Goal: Information Seeking & Learning: Learn about a topic

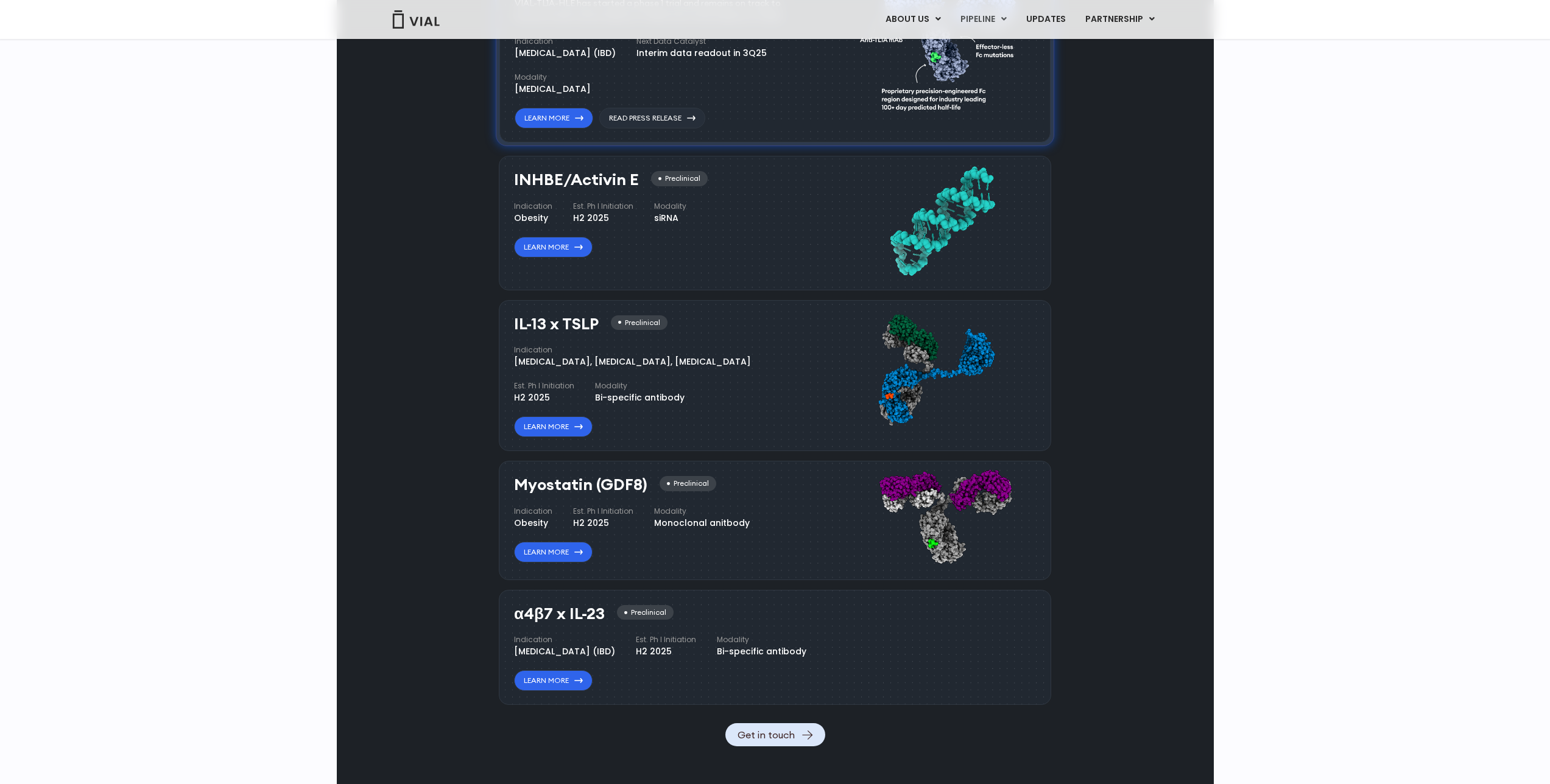
scroll to position [1059, 0]
drag, startPoint x: 920, startPoint y: 377, endPoint x: 935, endPoint y: 377, distance: 15.0
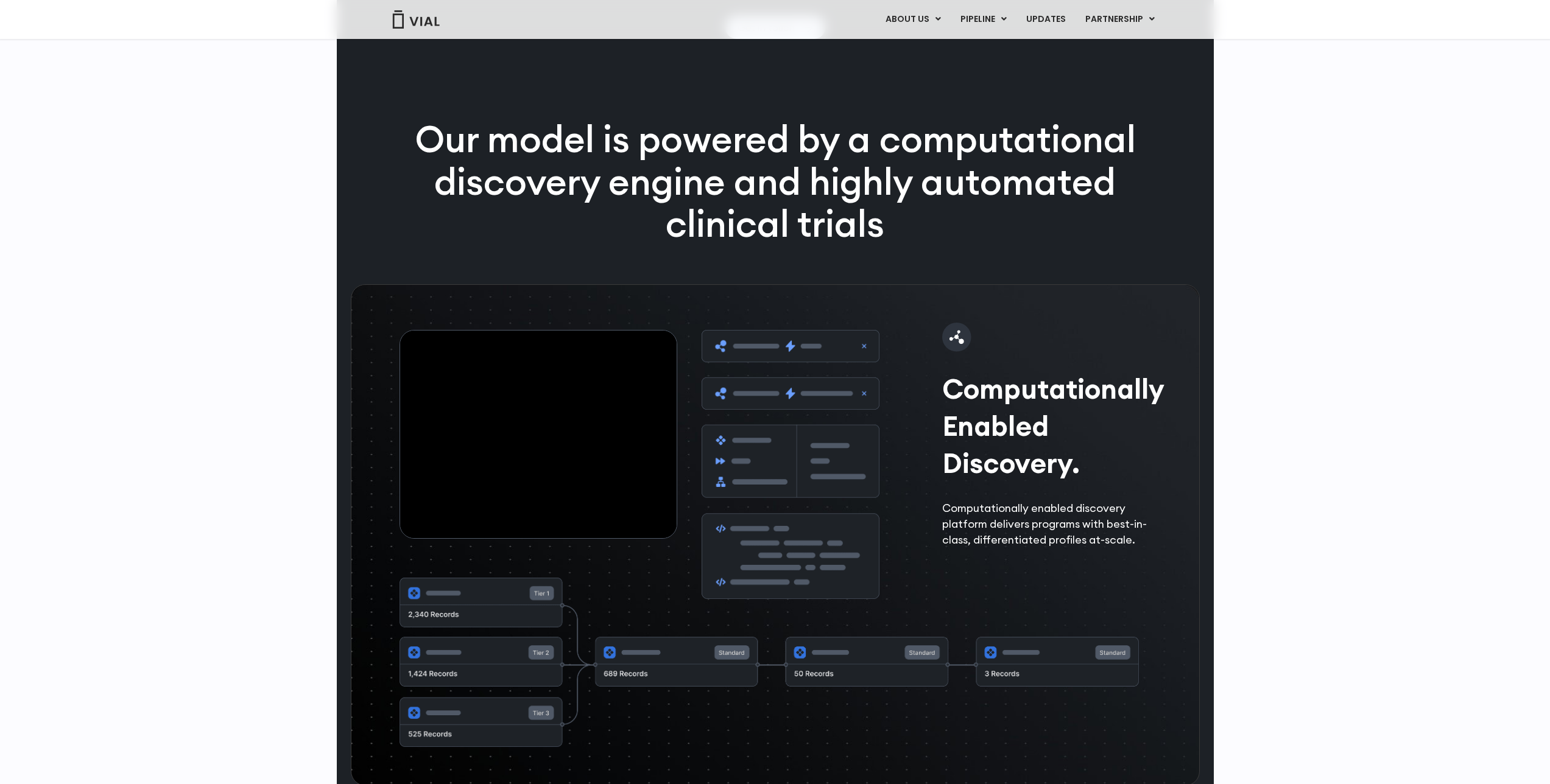
scroll to position [1770, 0]
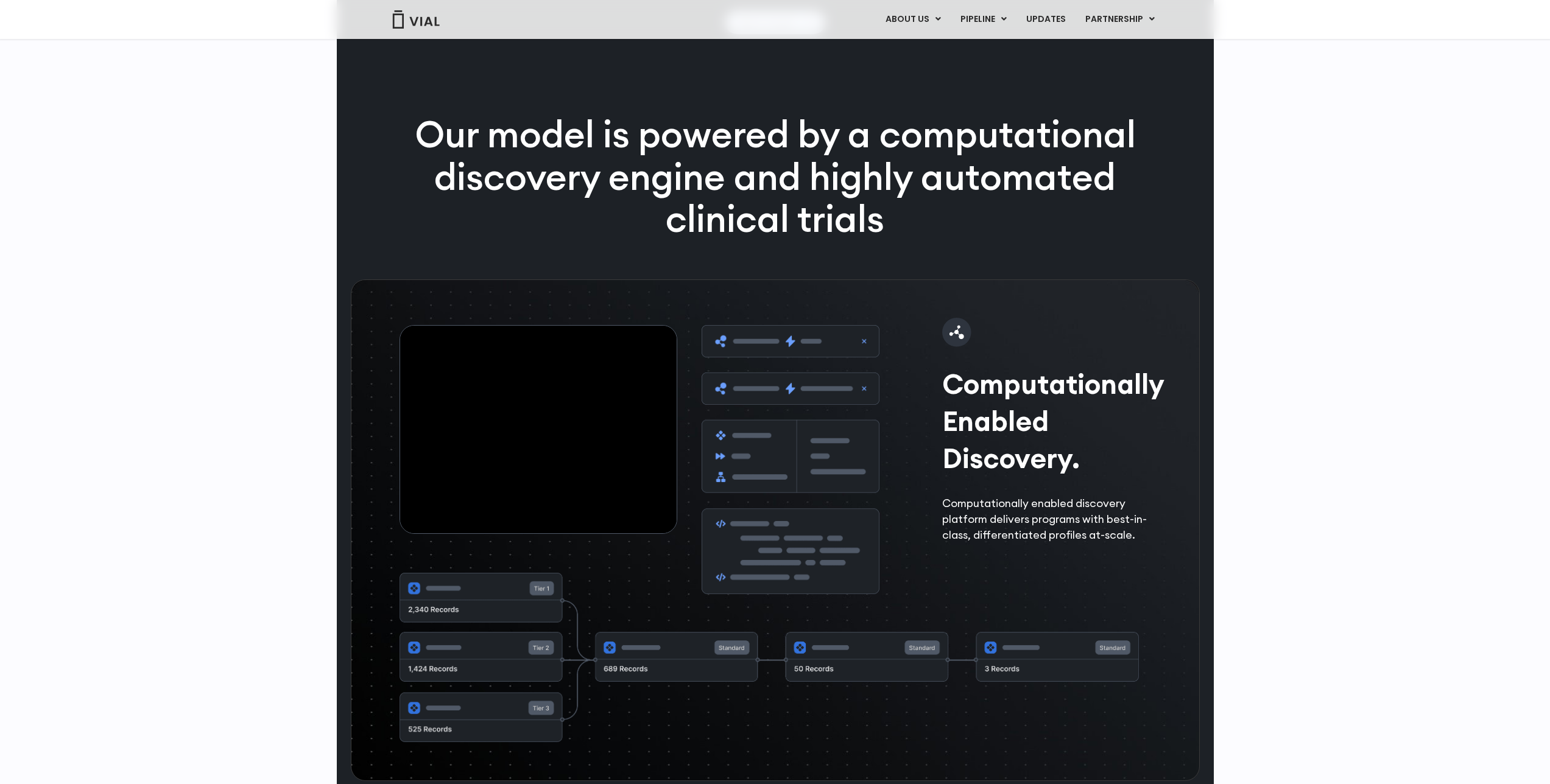
drag, startPoint x: 565, startPoint y: 467, endPoint x: 630, endPoint y: 458, distance: 65.6
click at [629, 458] on video at bounding box center [538, 430] width 277 height 208
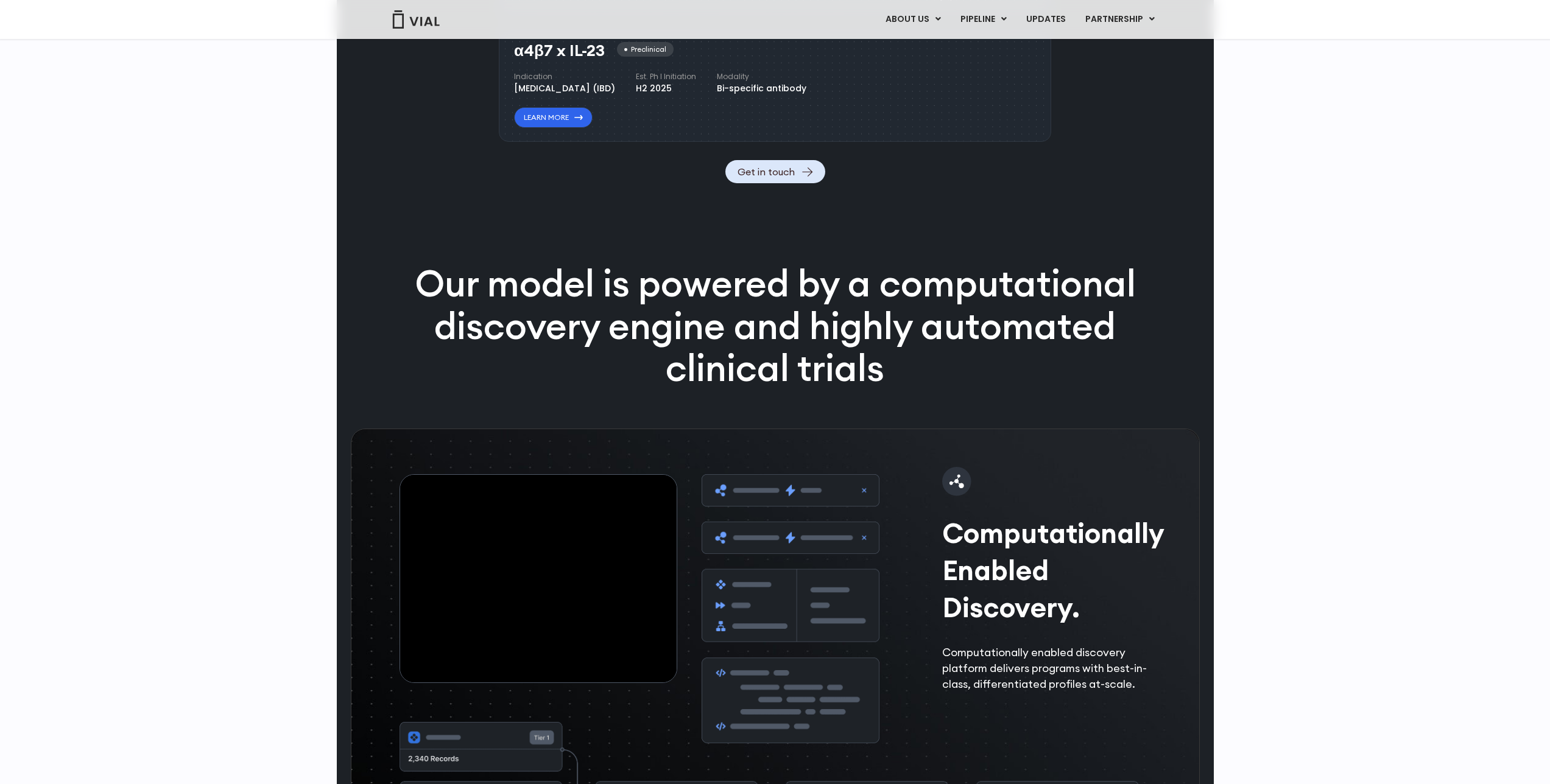
scroll to position [1642, 0]
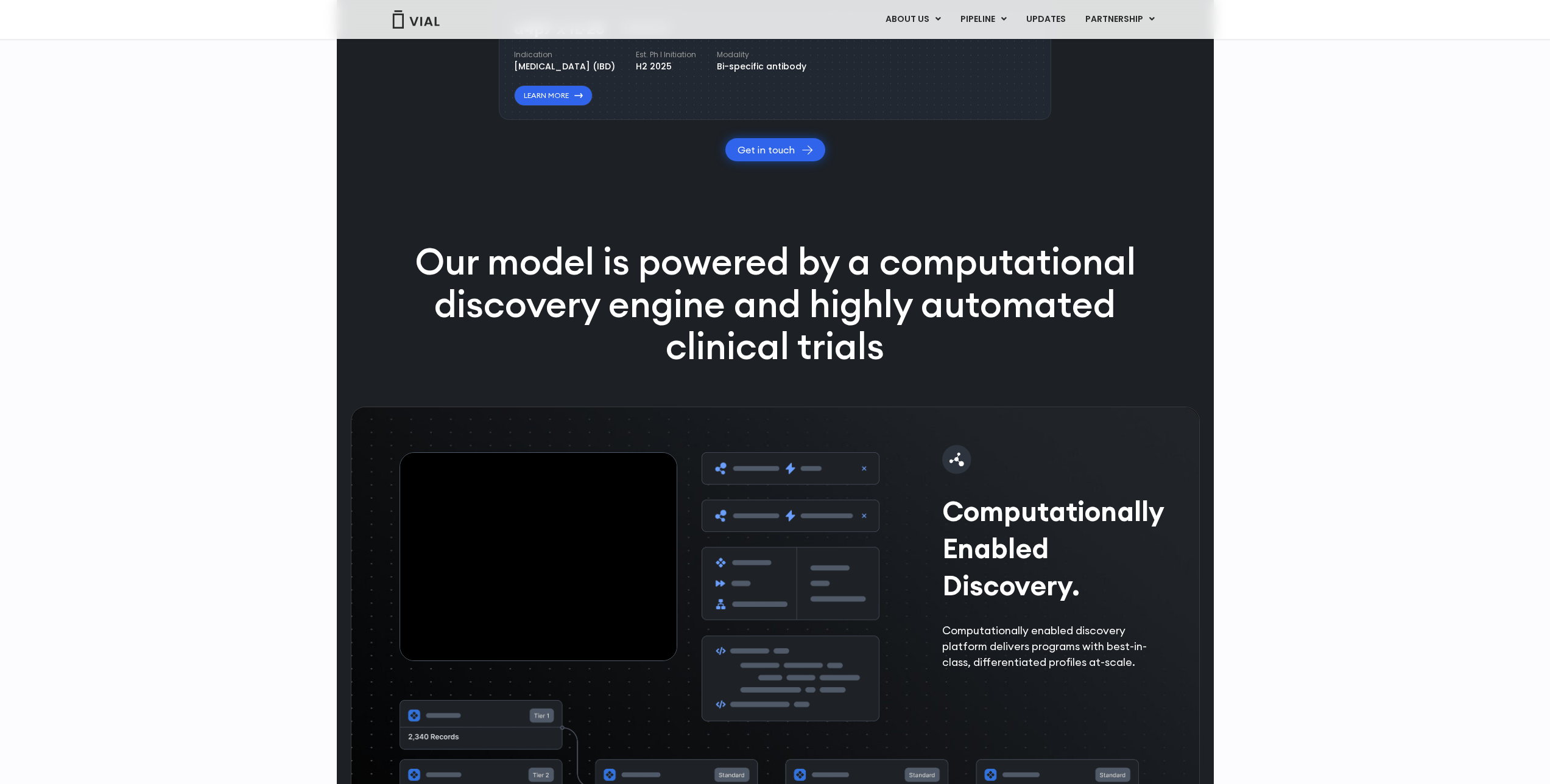
click at [779, 162] on link "Get in touch" at bounding box center [775, 149] width 100 height 23
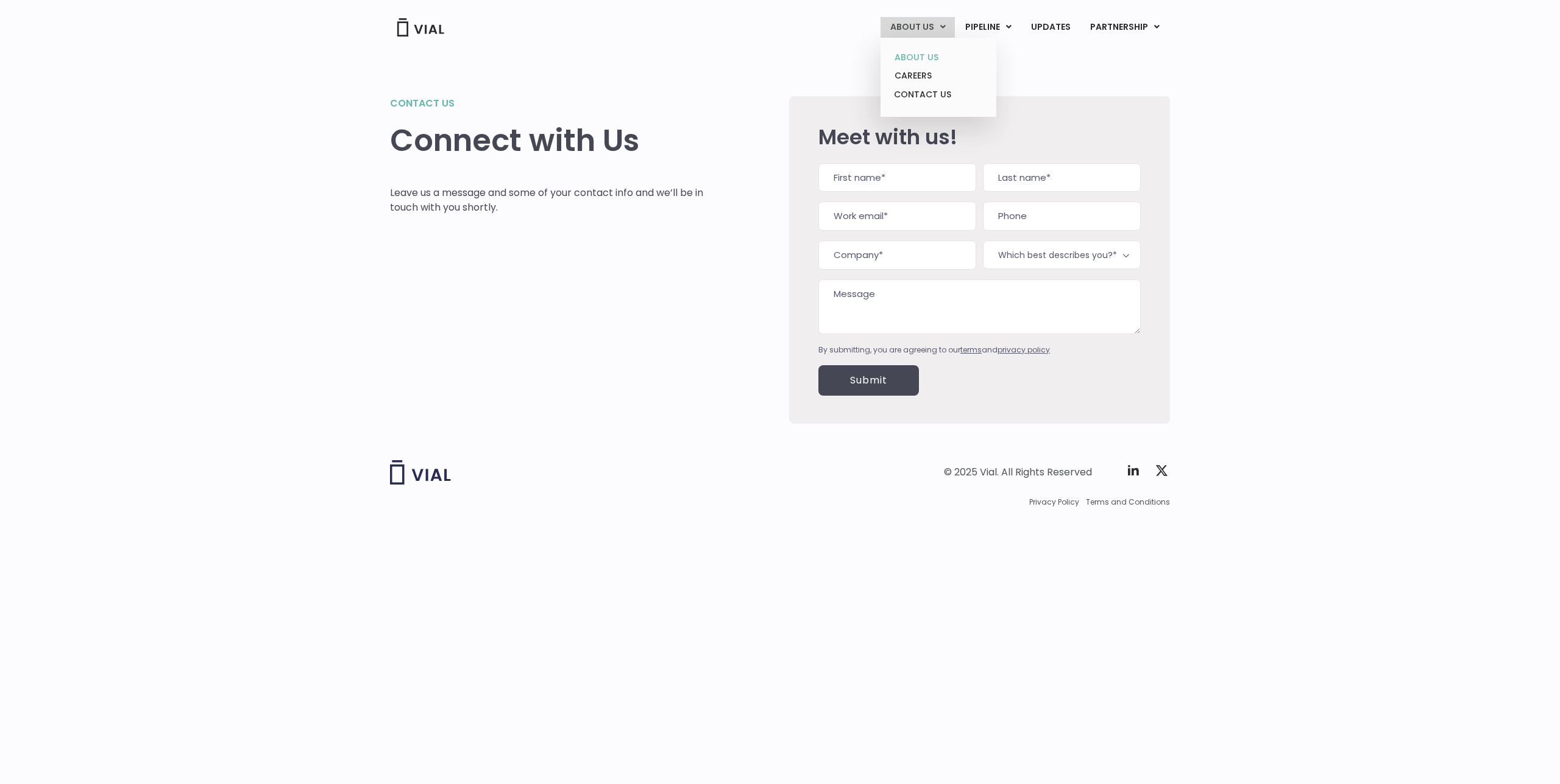
click at [905, 56] on link "ABOUT US" at bounding box center [937, 57] width 107 height 19
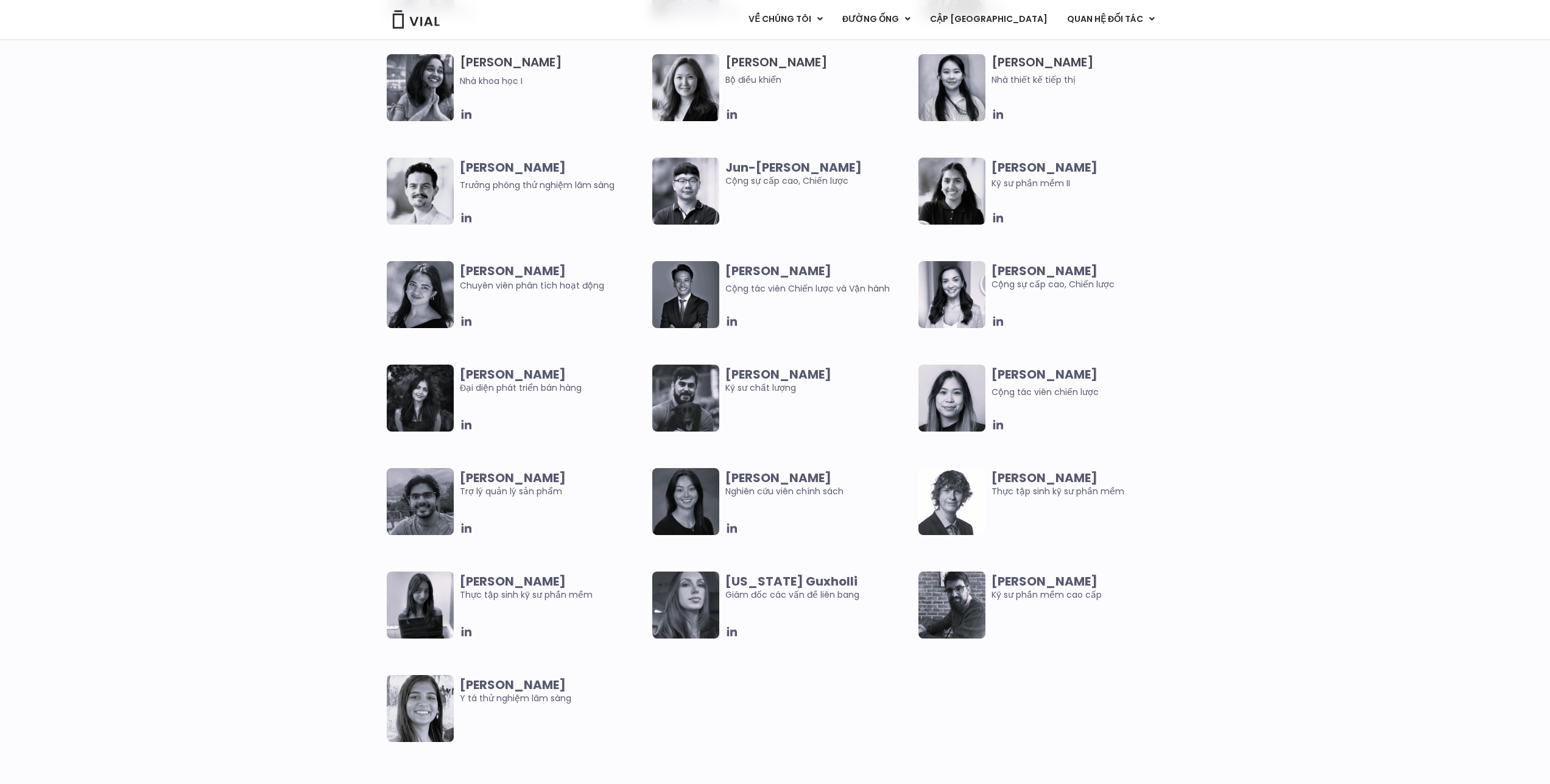
scroll to position [2210, 0]
drag, startPoint x: 499, startPoint y: 592, endPoint x: 578, endPoint y: 597, distance: 79.2
click at [573, 597] on font "Thực tập sinh kỹ sư phần mềm" at bounding box center [526, 595] width 133 height 12
click at [585, 596] on font "Thực tập sinh kỹ sư phần mềm" at bounding box center [526, 595] width 133 height 12
drag, startPoint x: 572, startPoint y: 593, endPoint x: 492, endPoint y: 593, distance: 80.0
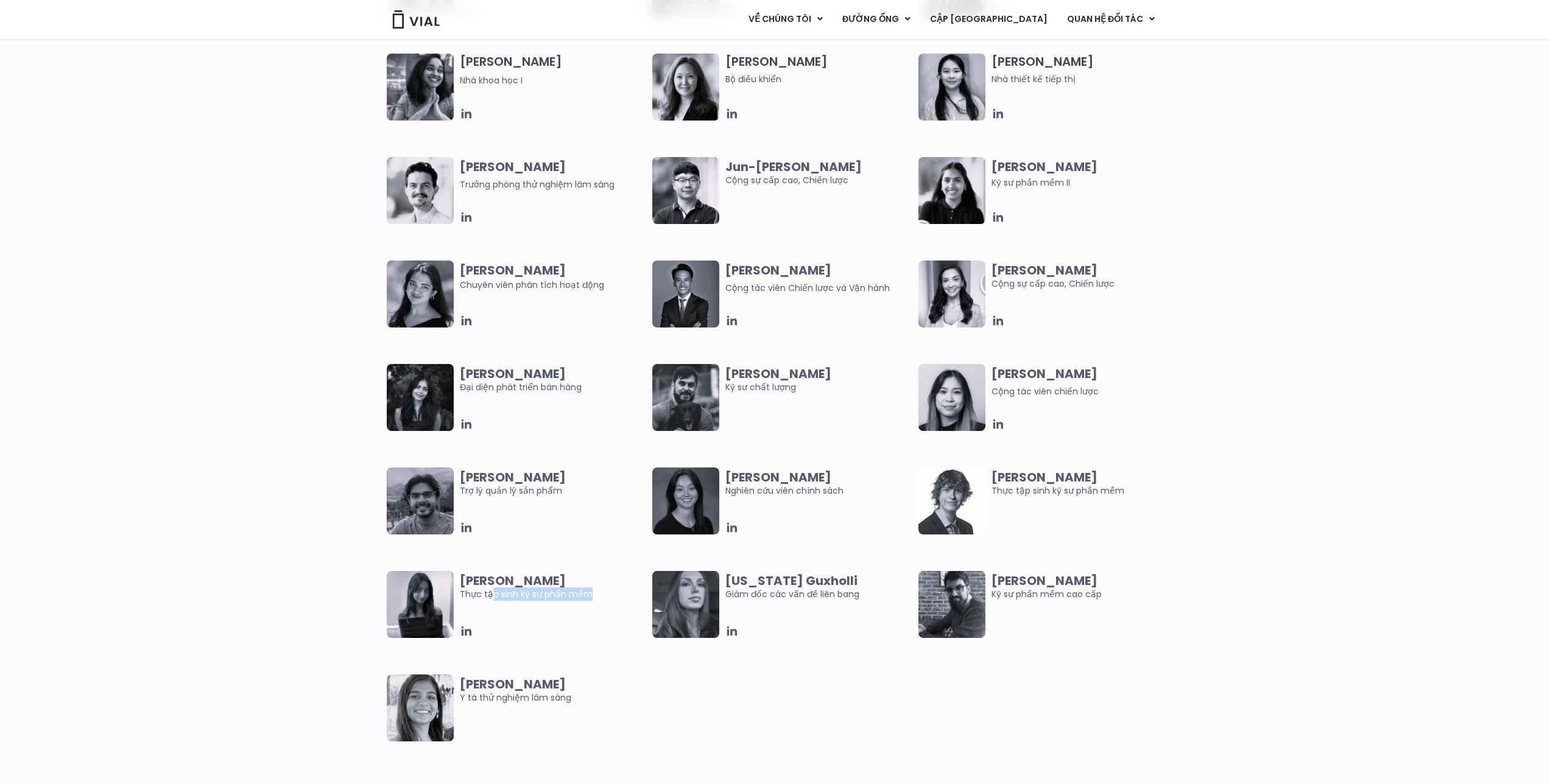
click at [492, 593] on span "Kavya Srikumar Thực tập sinh kỹ sư phần mềm" at bounding box center [554, 588] width 187 height 27
click at [546, 598] on font "Thực tập sinh kỹ sư phần mềm" at bounding box center [526, 595] width 133 height 12
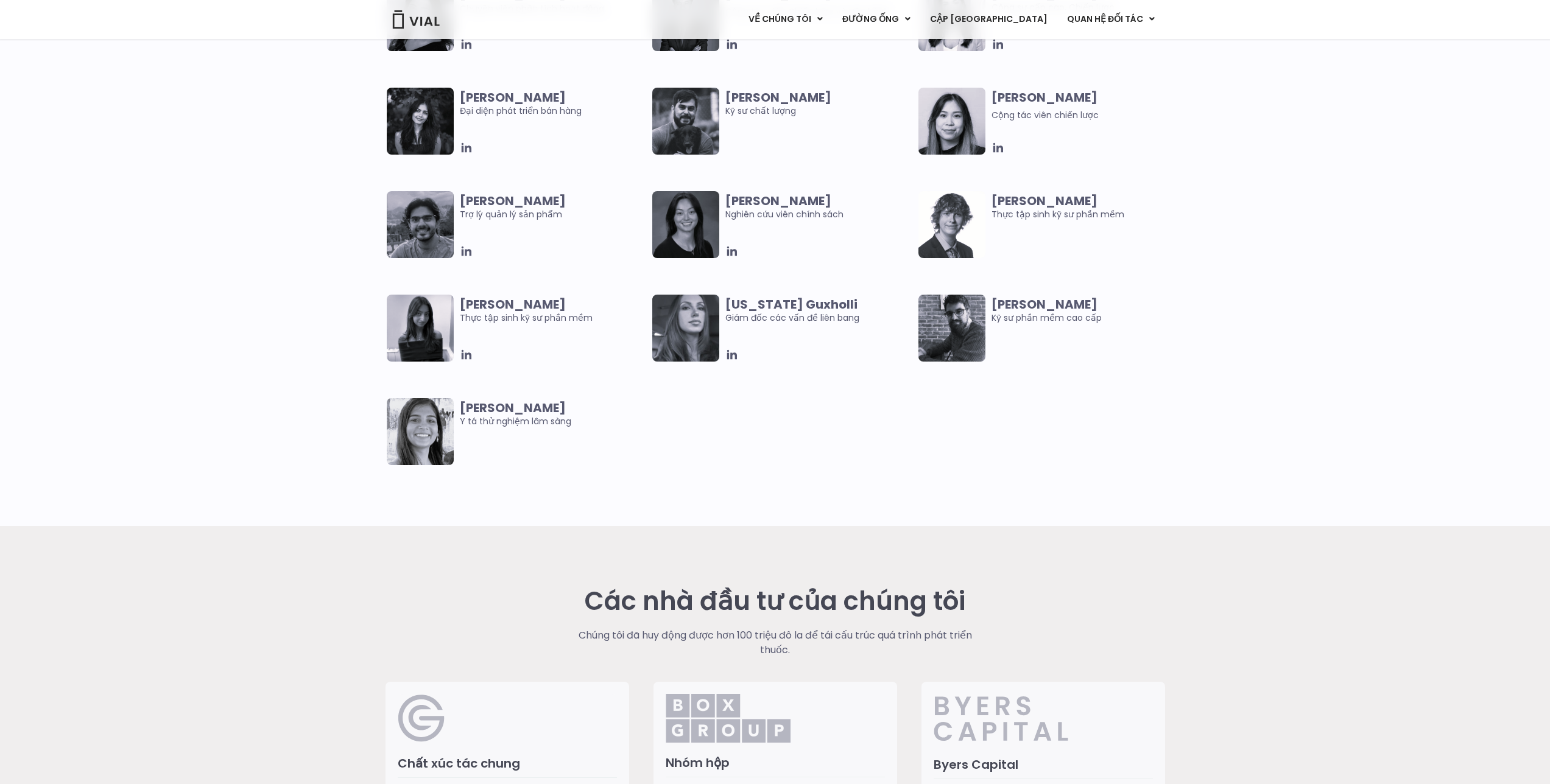
scroll to position [2439, 0]
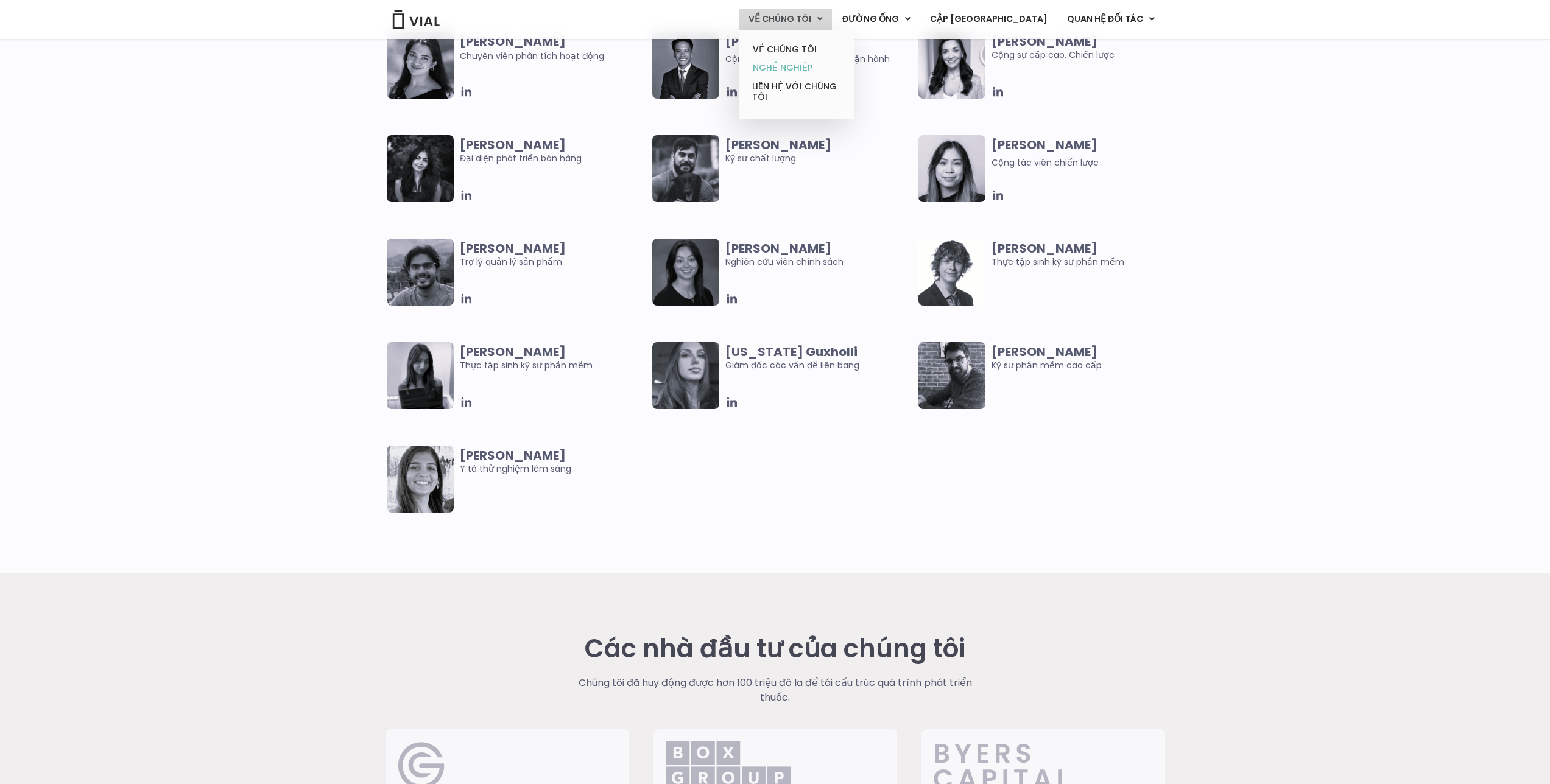
click at [813, 65] on font "NGHỀ NGHIỆP" at bounding box center [783, 68] width 60 height 12
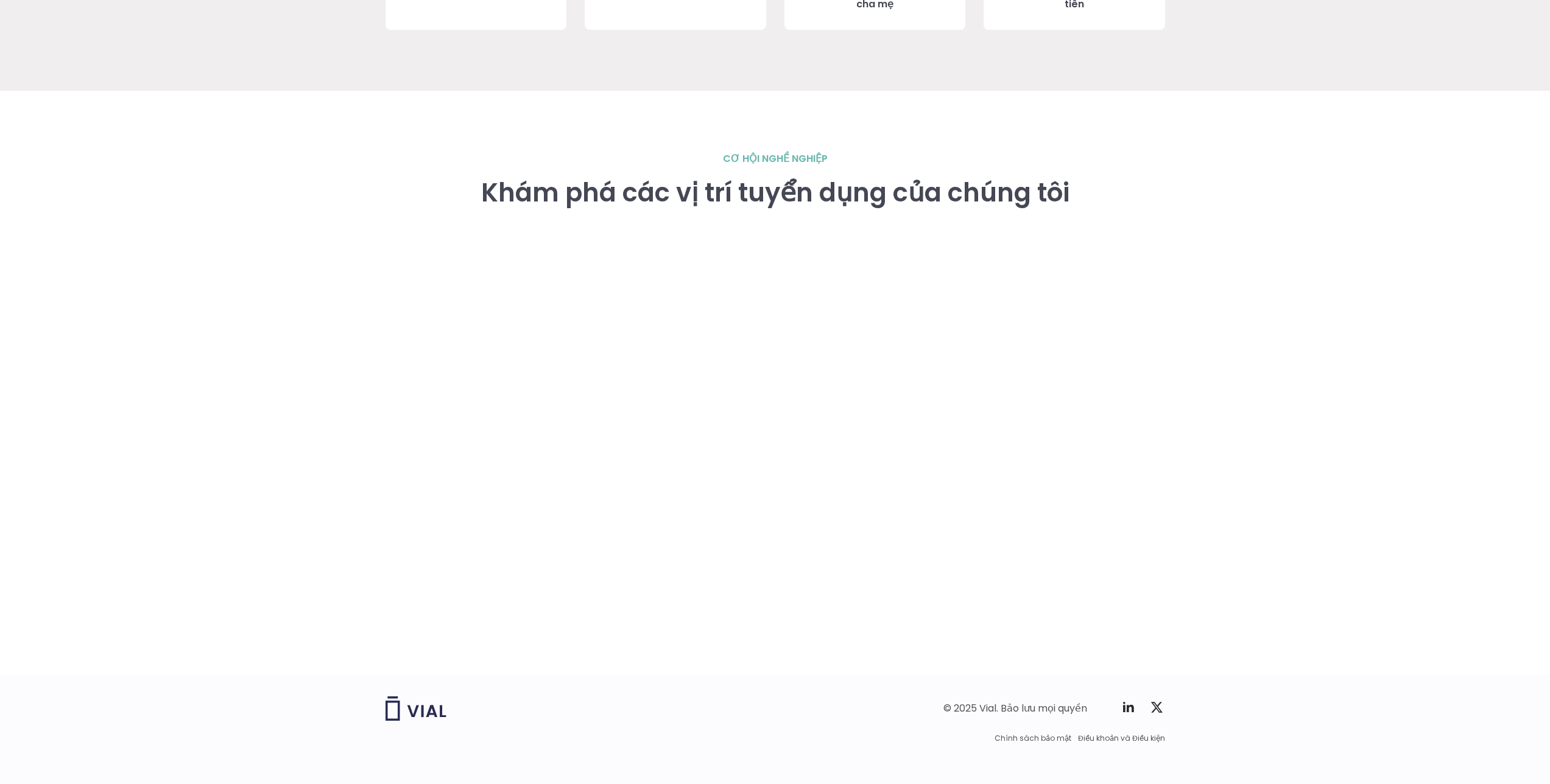
scroll to position [1673, 0]
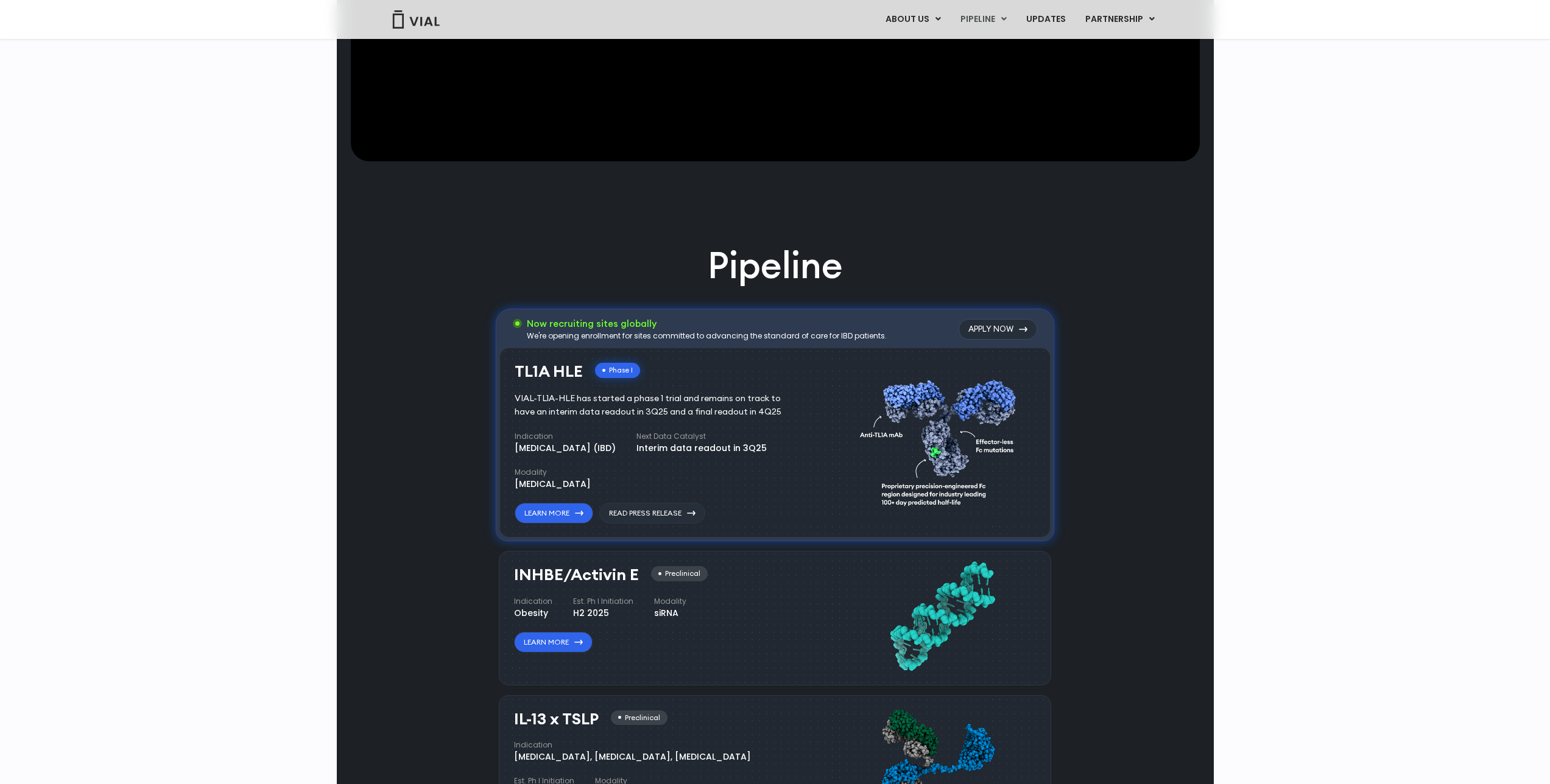
scroll to position [665, 0]
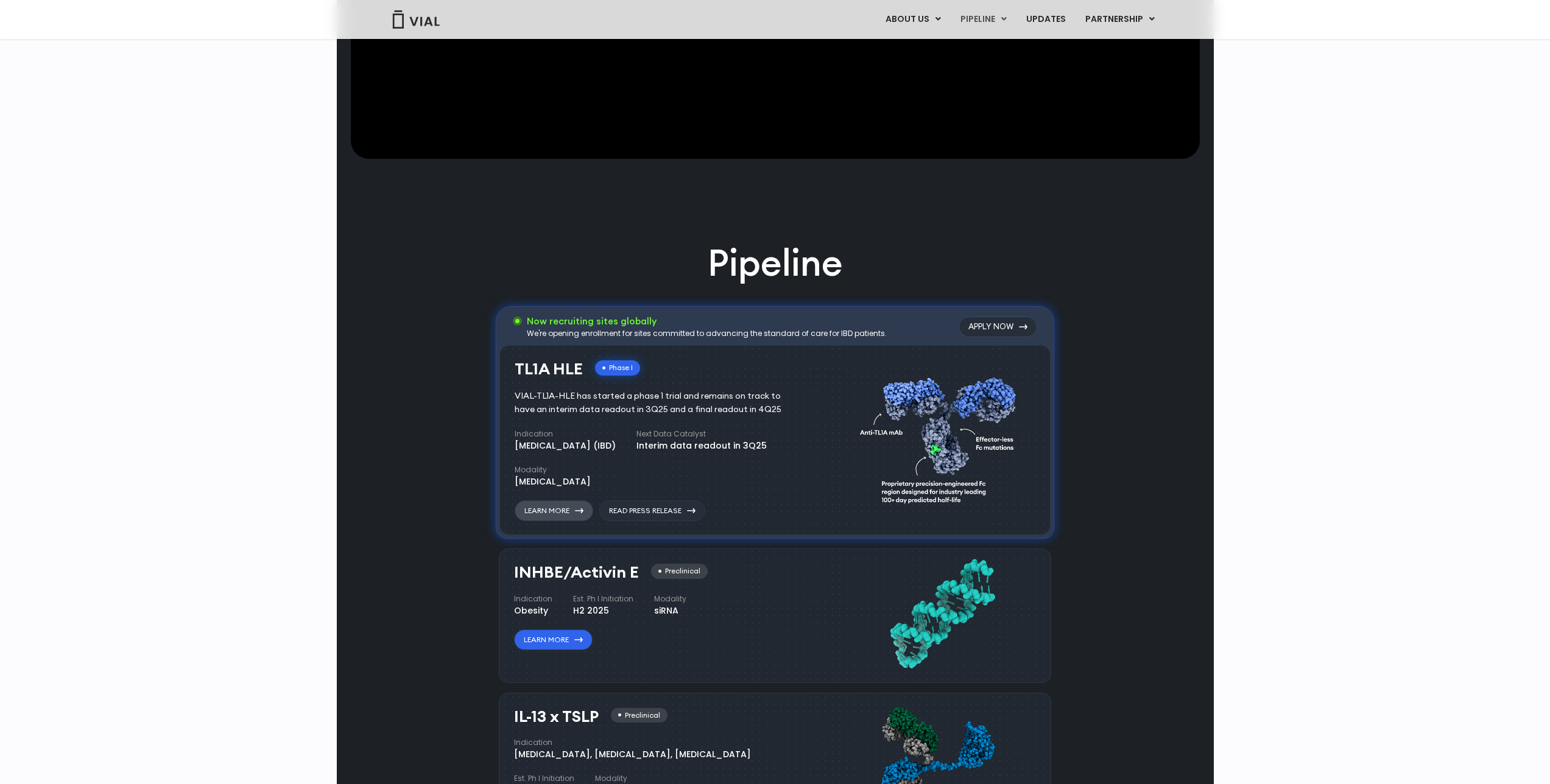
click at [557, 512] on link "Learn More" at bounding box center [554, 510] width 79 height 20
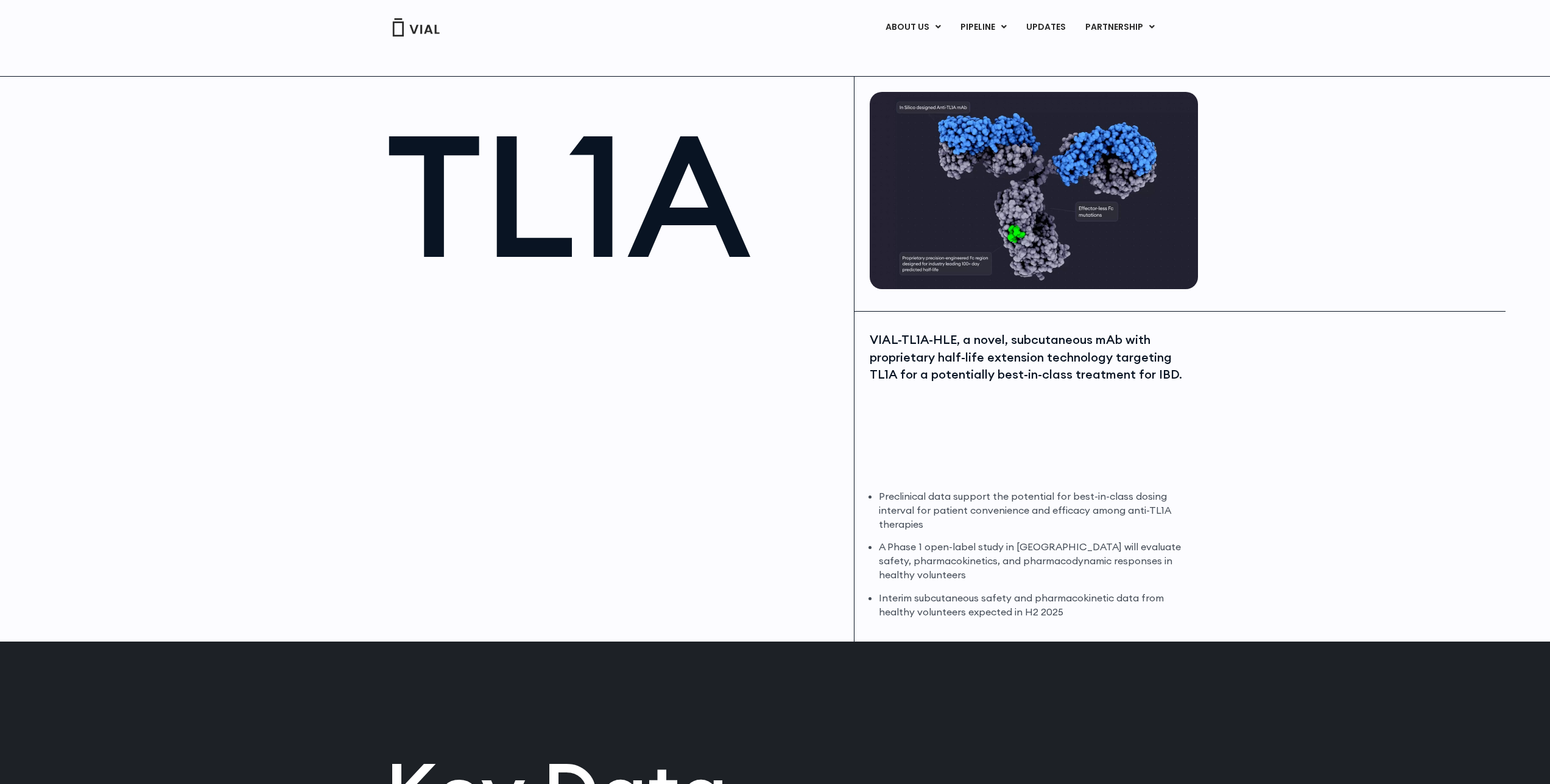
click at [1014, 193] on img at bounding box center [1034, 190] width 328 height 197
click at [412, 30] on img at bounding box center [416, 27] width 49 height 19
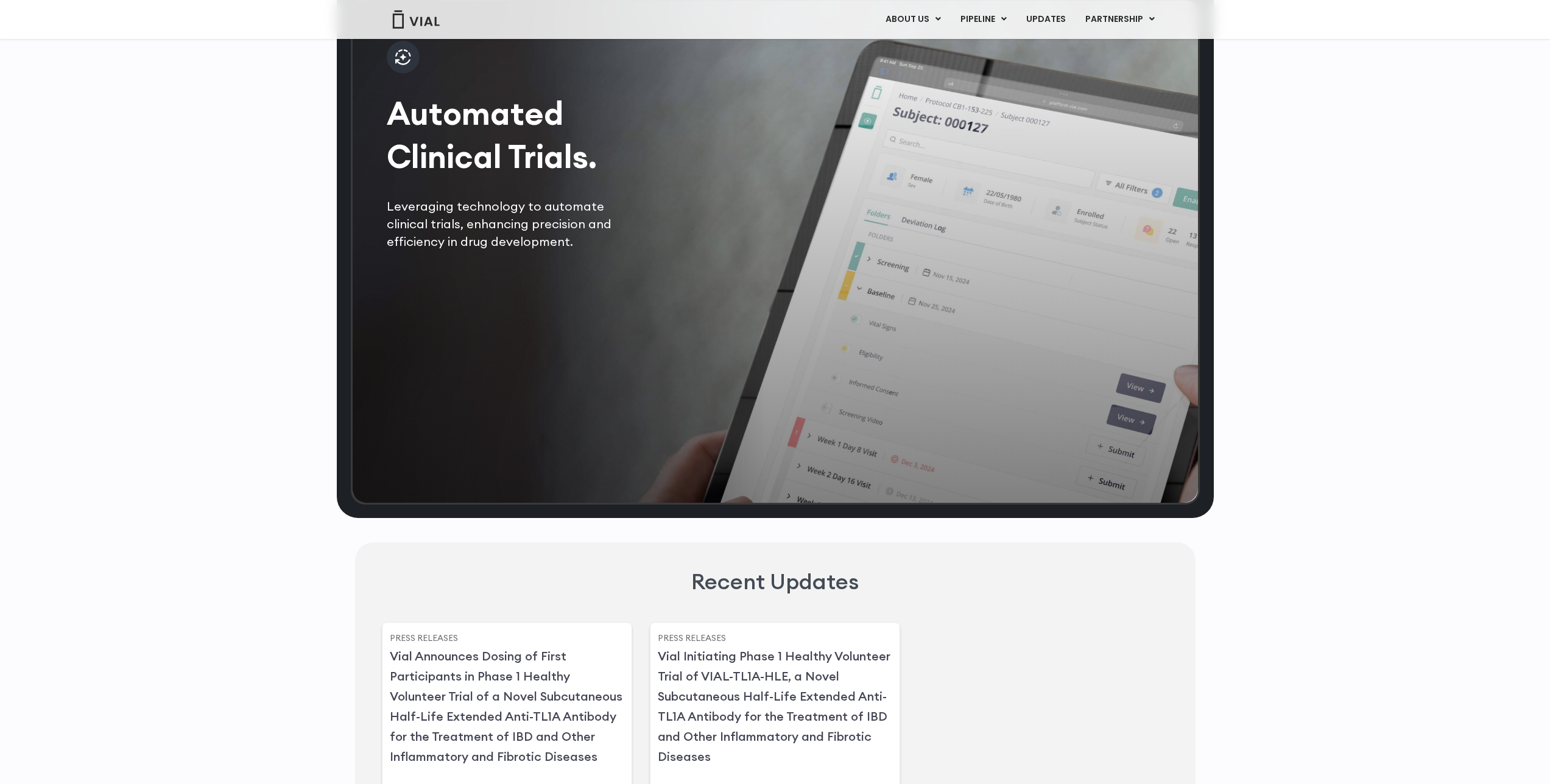
scroll to position [3347, 0]
